Goal: Task Accomplishment & Management: Complete application form

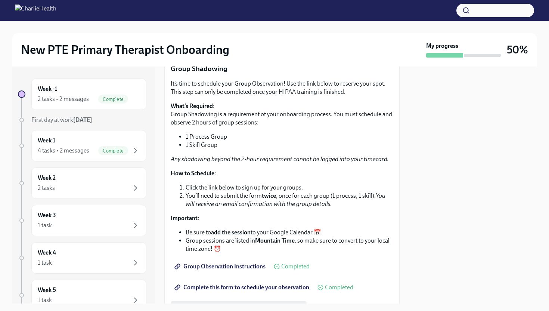
scroll to position [964, 0]
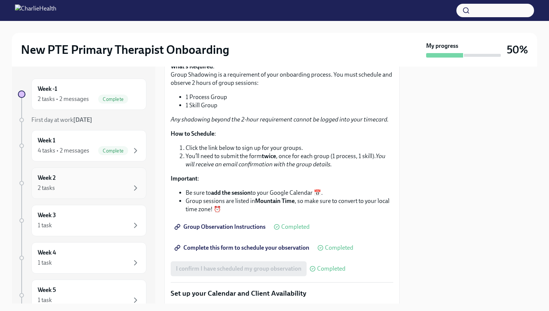
click at [108, 170] on div "Week 2 2 tasks" at bounding box center [88, 182] width 115 height 31
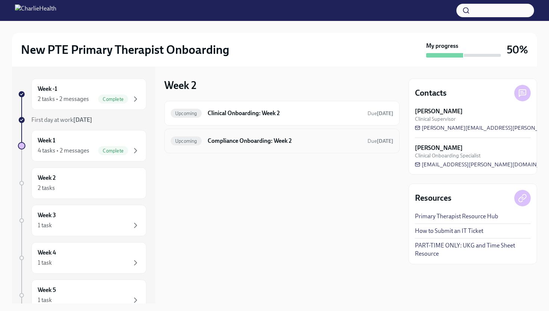
click at [237, 142] on h6 "Compliance Onboarding: Week 2" at bounding box center [285, 141] width 154 height 8
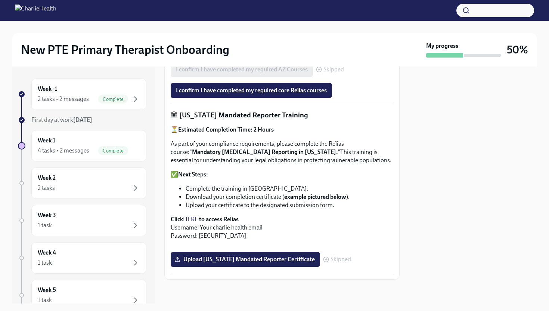
scroll to position [535, 0]
click at [236, 256] on span "Upload Pennsylvania Mandated Reporter Certificate" at bounding box center [245, 258] width 139 height 7
click at [0, 0] on input "Upload Pennsylvania Mandated Reporter Certificate" at bounding box center [0, 0] width 0 height 0
click at [232, 255] on span "CertificateofCompletion (4).pdf" at bounding box center [221, 258] width 90 height 7
click at [0, 0] on input "CertificateofCompletion (4).pdf" at bounding box center [0, 0] width 0 height 0
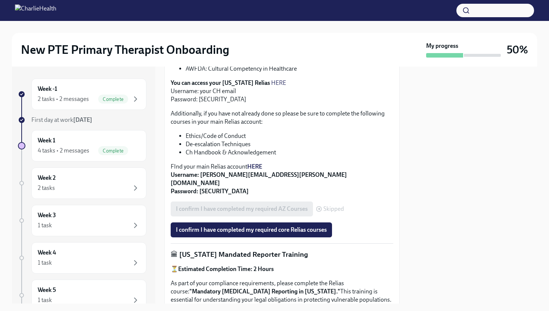
scroll to position [273, 0]
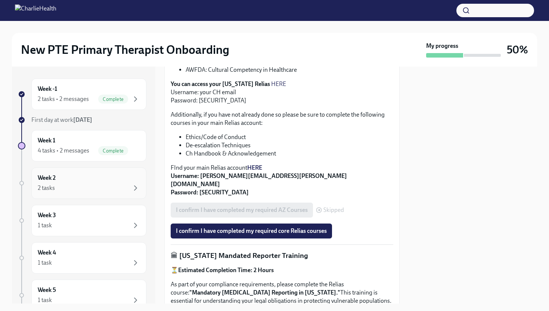
click at [135, 174] on div "Week 2 2 tasks" at bounding box center [89, 183] width 102 height 19
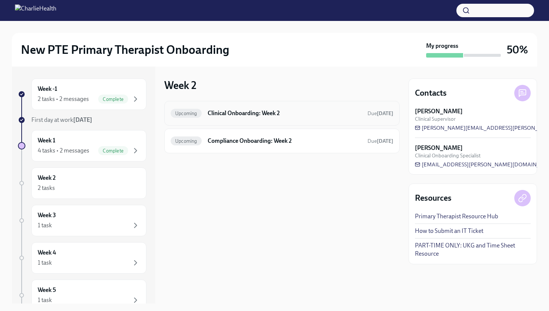
click at [237, 122] on div "Upcoming Clinical Onboarding: Week 2 Due in 7 days" at bounding box center [281, 113] width 235 height 25
click at [265, 112] on h6 "Clinical Onboarding: Week 2" at bounding box center [285, 113] width 154 height 8
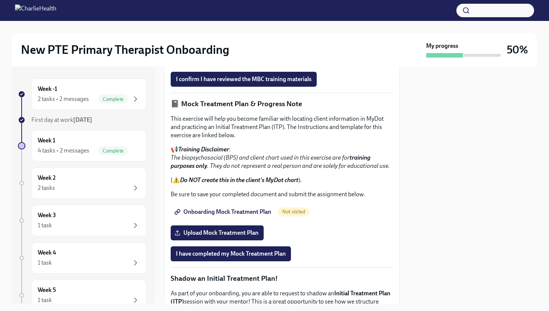
scroll to position [540, 0]
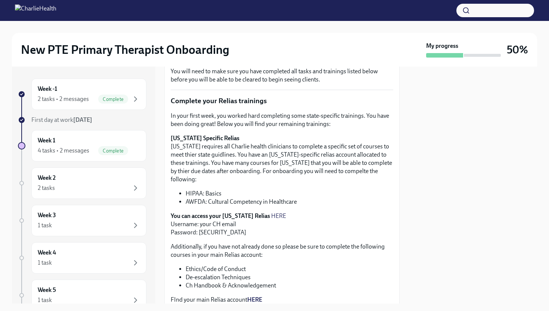
scroll to position [141, 0]
click at [271, 213] on link "HERE" at bounding box center [278, 216] width 15 height 7
